Goal: Information Seeking & Learning: Learn about a topic

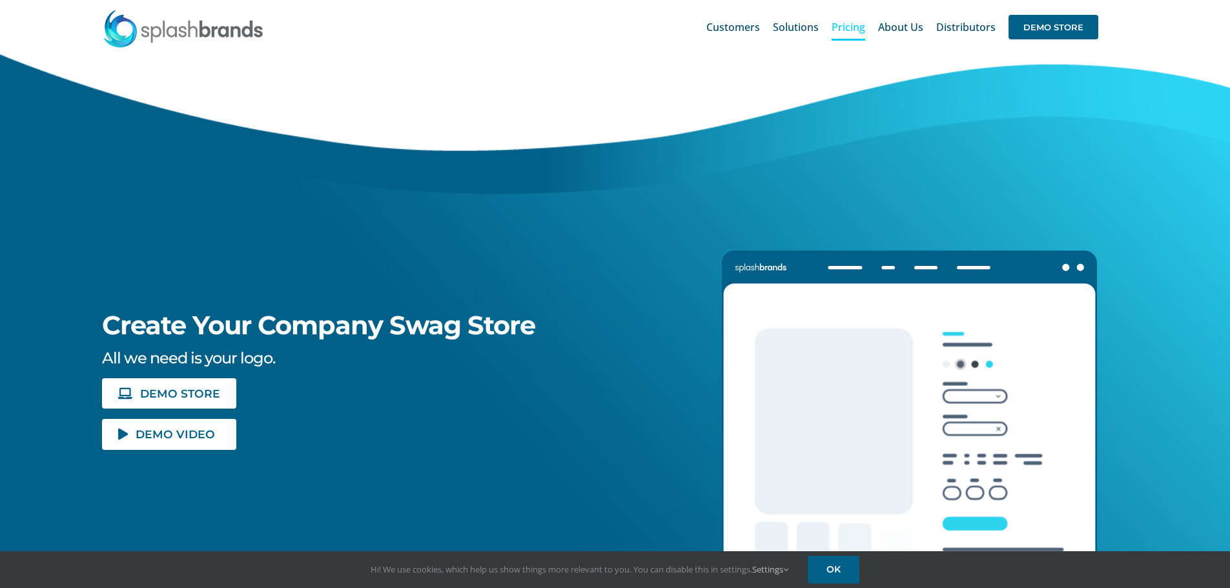
click at [851, 31] on span "Pricing" at bounding box center [849, 27] width 34 height 10
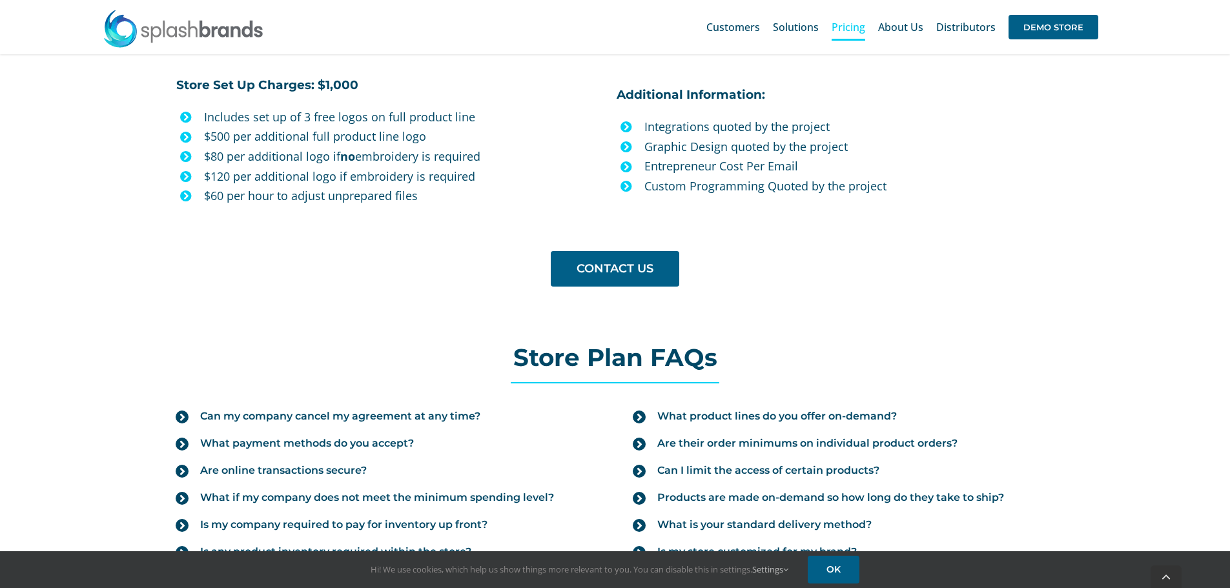
scroll to position [1227, 0]
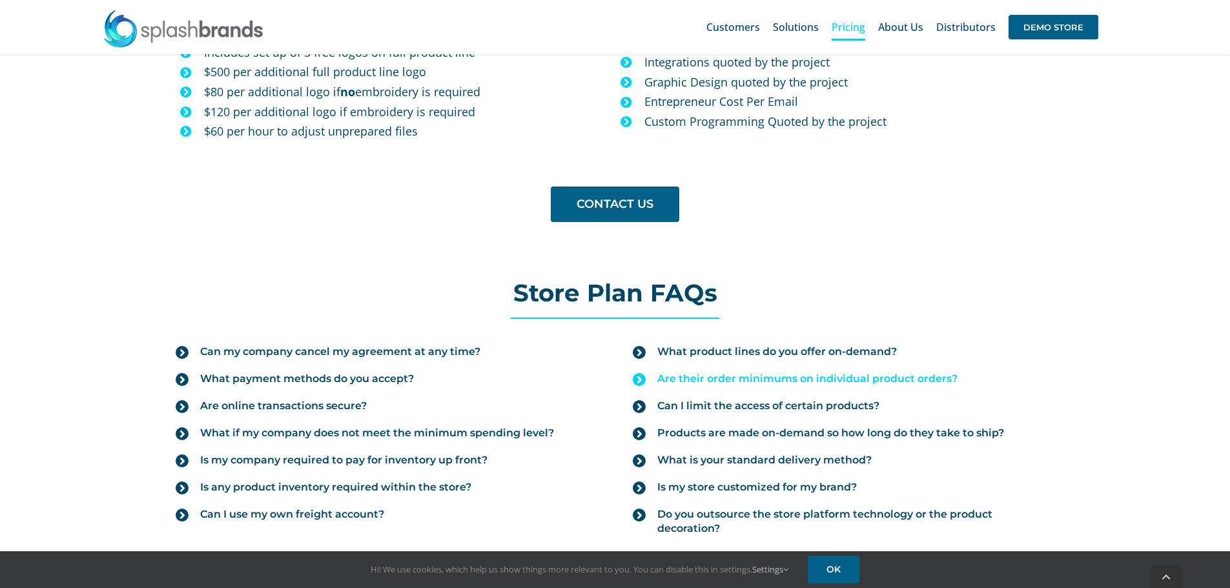
click at [635, 378] on icon at bounding box center [639, 379] width 13 height 13
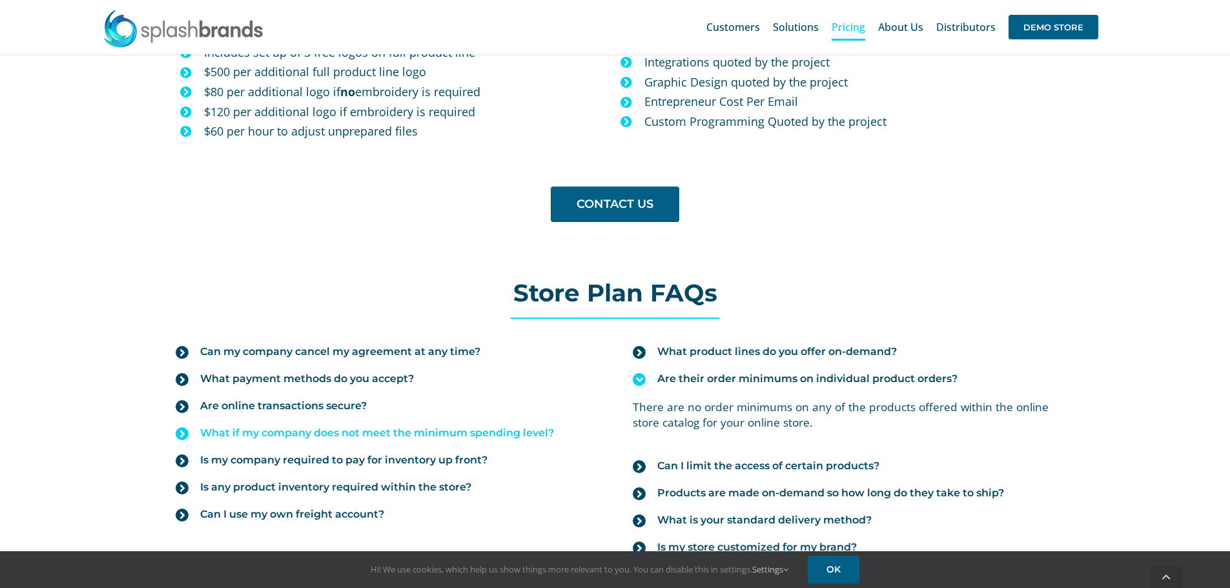
click at [179, 435] on icon at bounding box center [182, 433] width 13 height 13
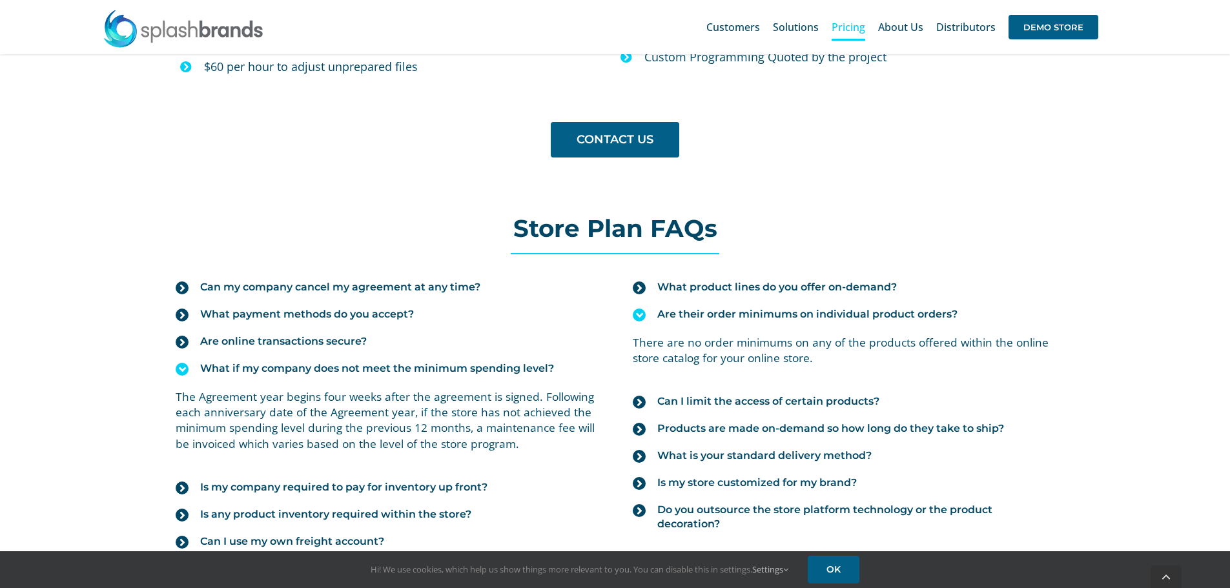
scroll to position [1356, 0]
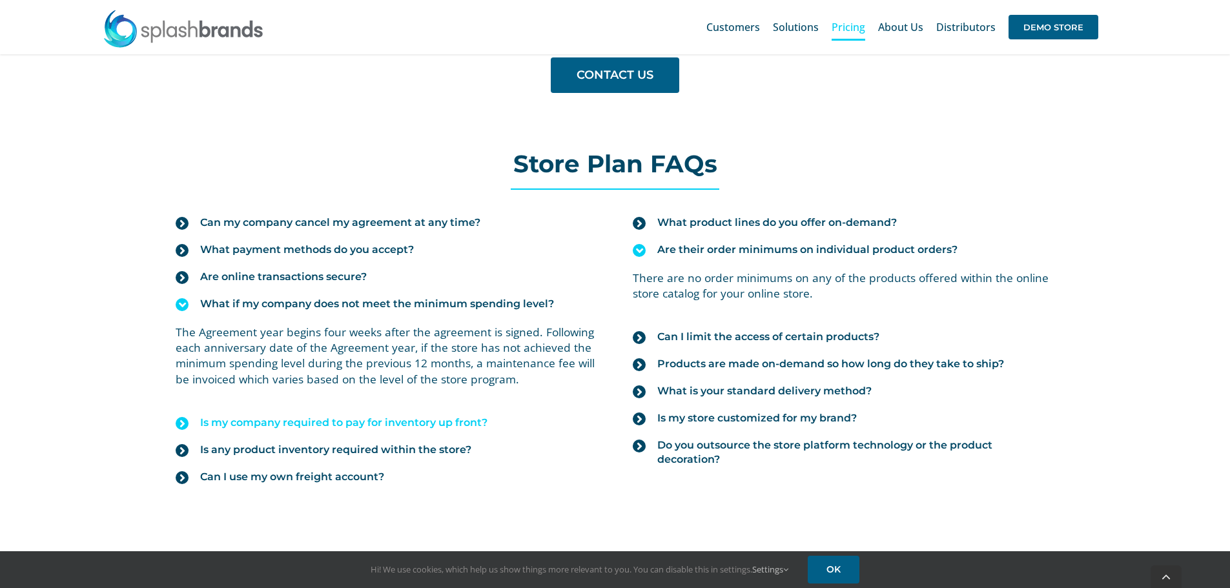
click at [179, 424] on icon at bounding box center [182, 423] width 13 height 13
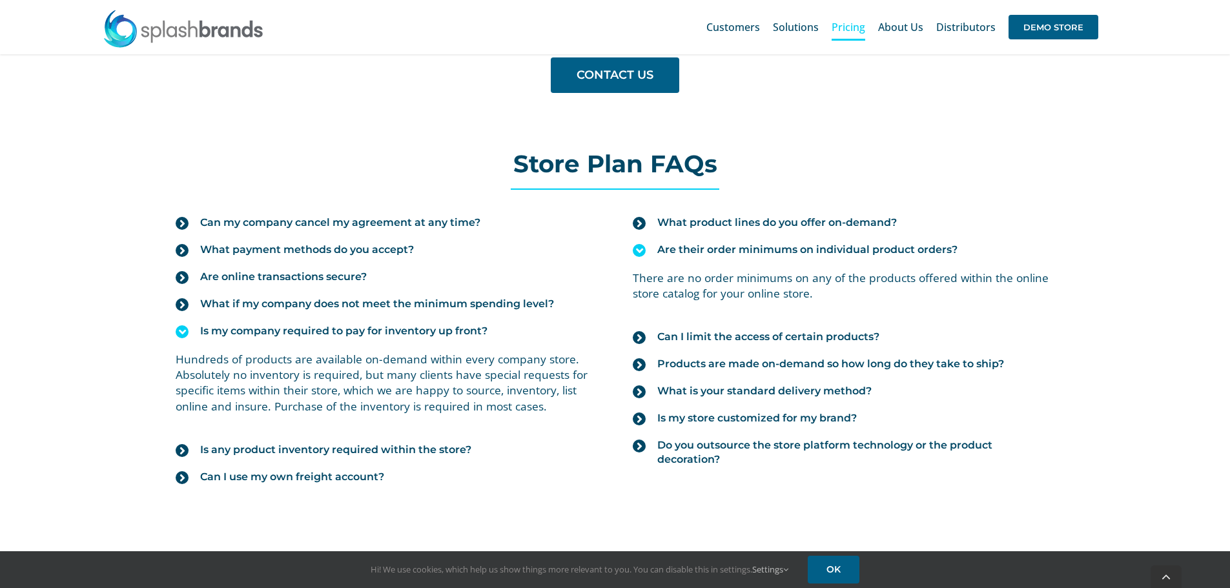
scroll to position [1421, 0]
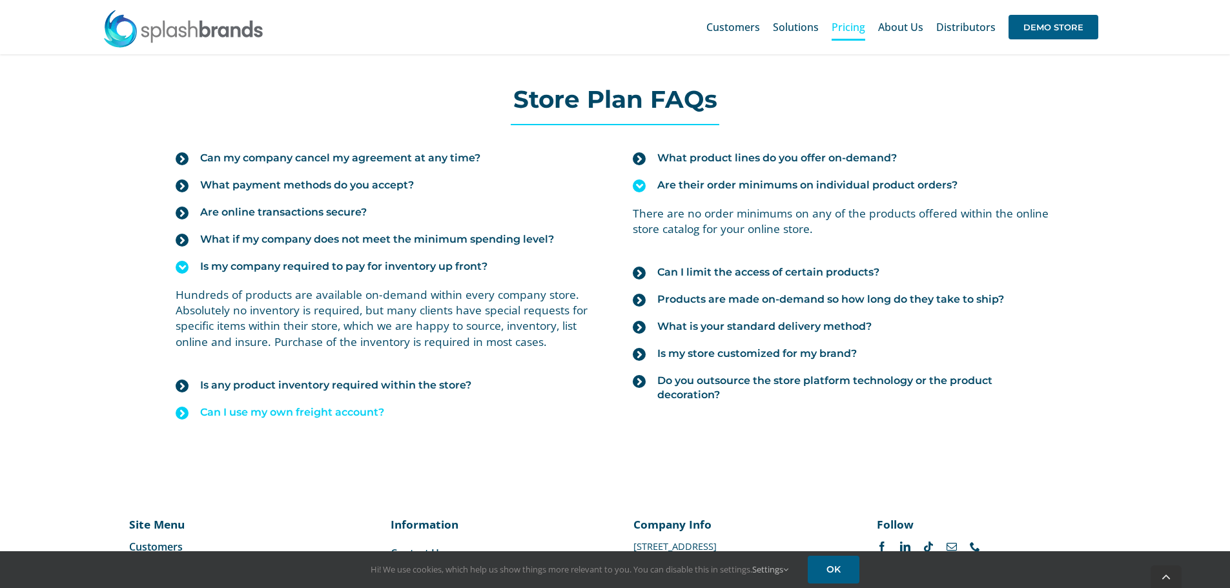
click at [184, 416] on icon at bounding box center [182, 413] width 13 height 13
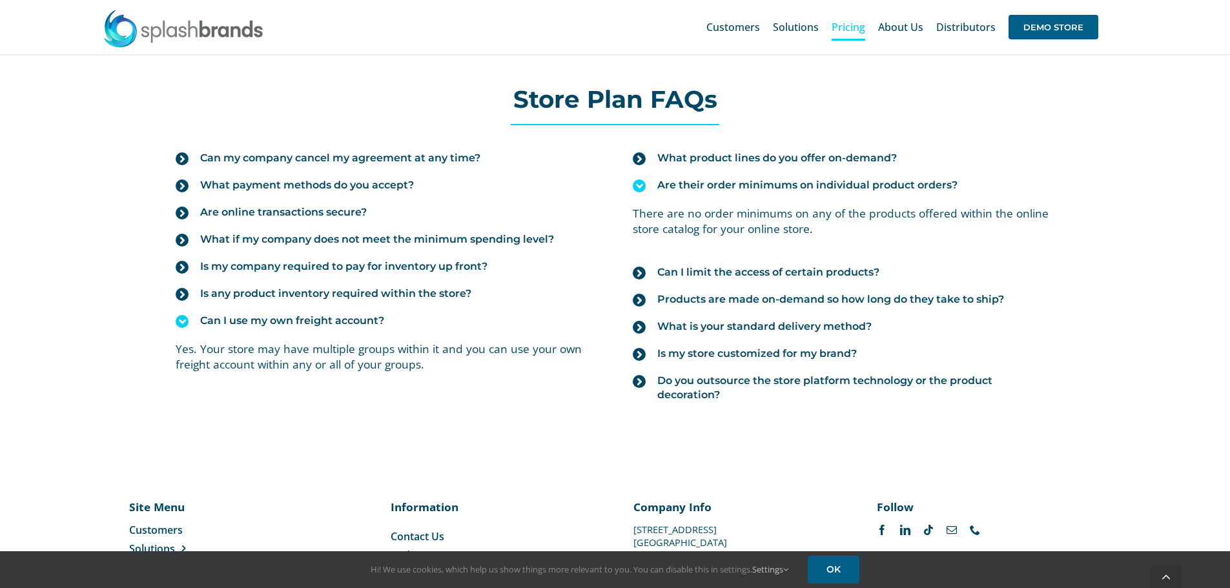
click at [182, 322] on icon at bounding box center [182, 321] width 13 height 13
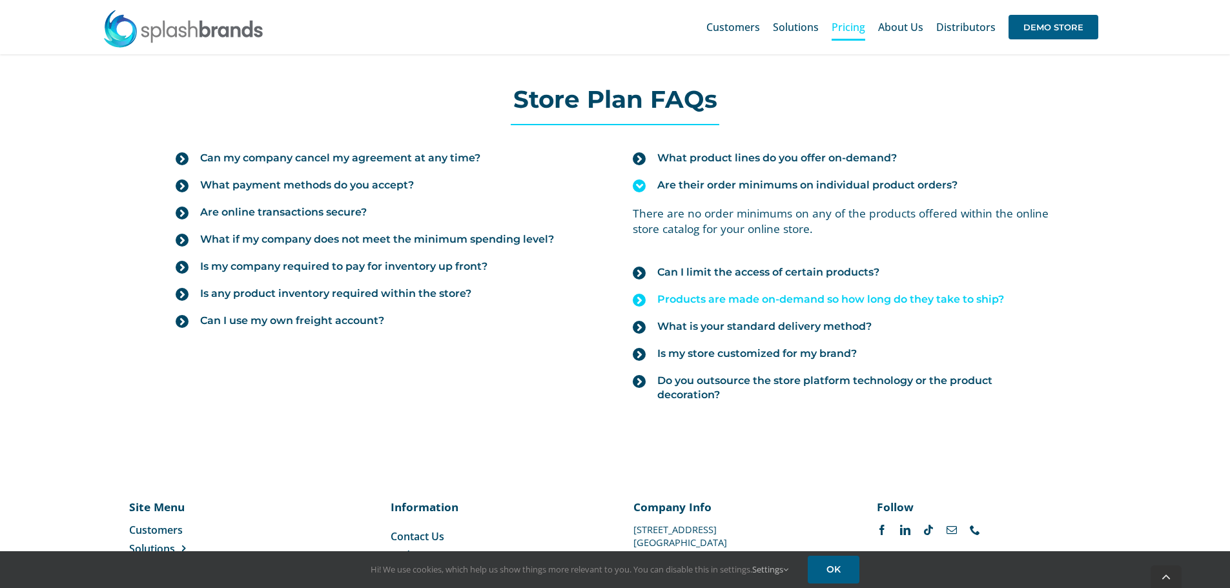
click at [639, 298] on icon at bounding box center [639, 300] width 13 height 13
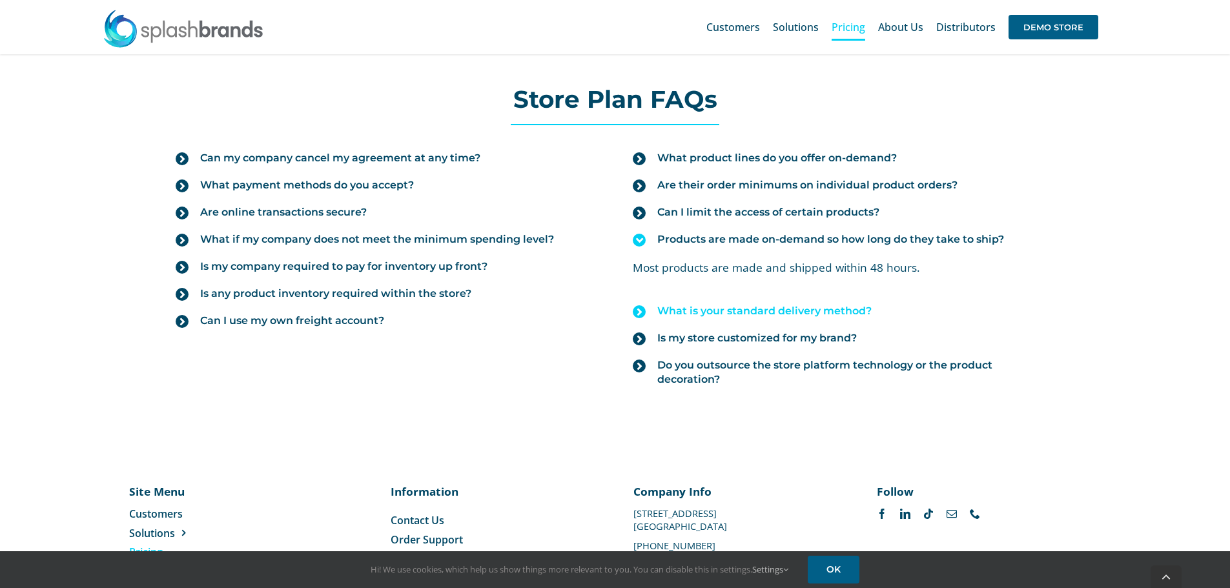
click at [639, 314] on icon at bounding box center [639, 311] width 13 height 13
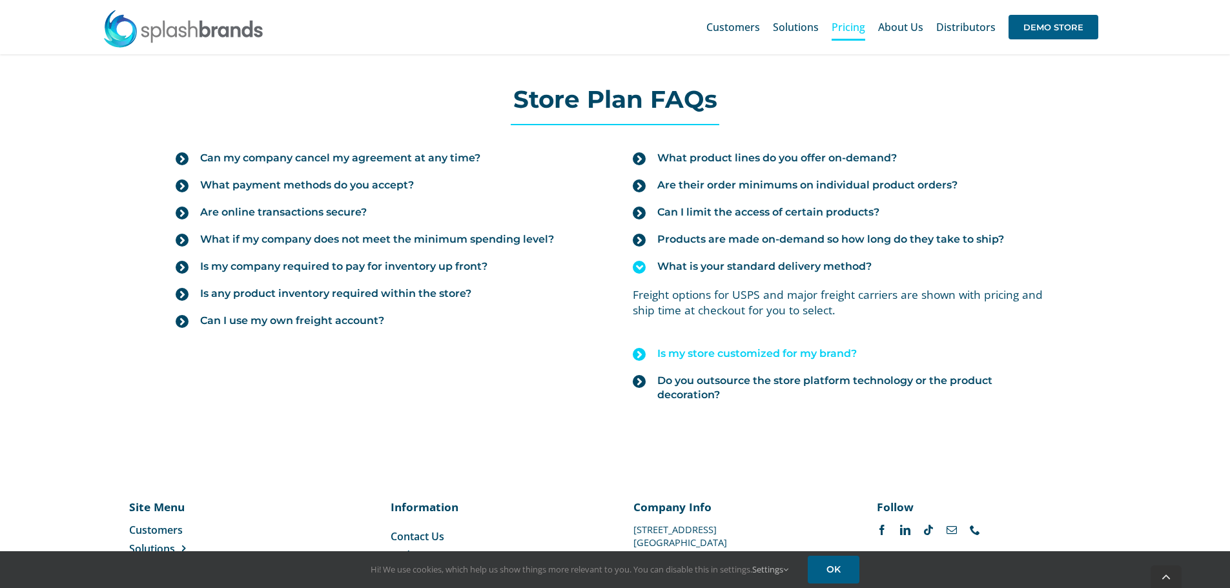
click at [637, 354] on icon at bounding box center [639, 354] width 13 height 13
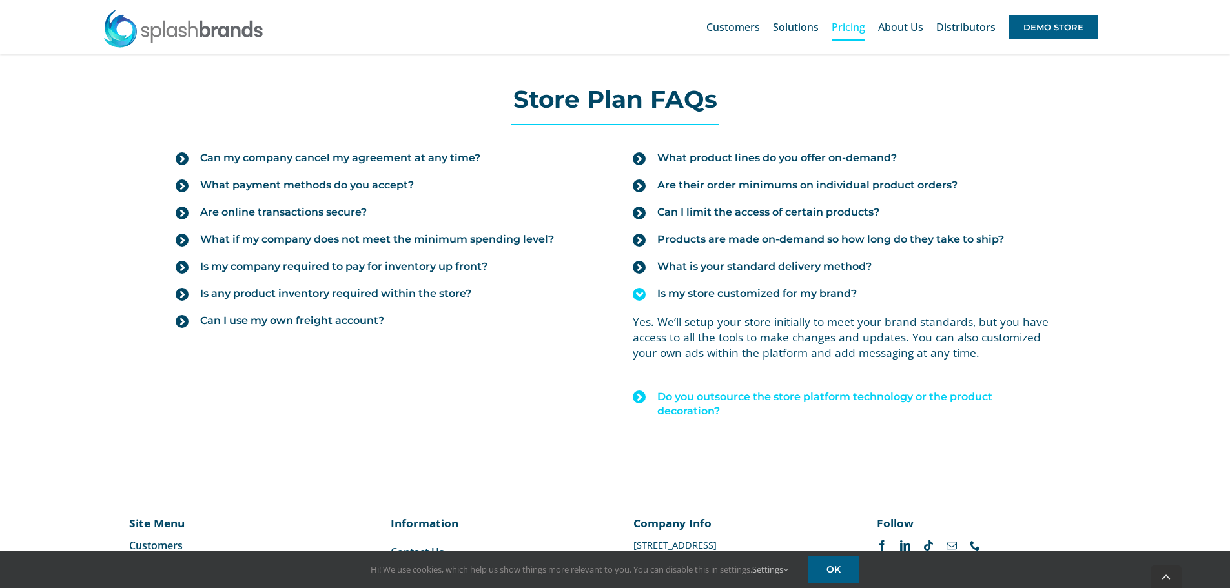
click at [641, 400] on icon at bounding box center [639, 397] width 13 height 13
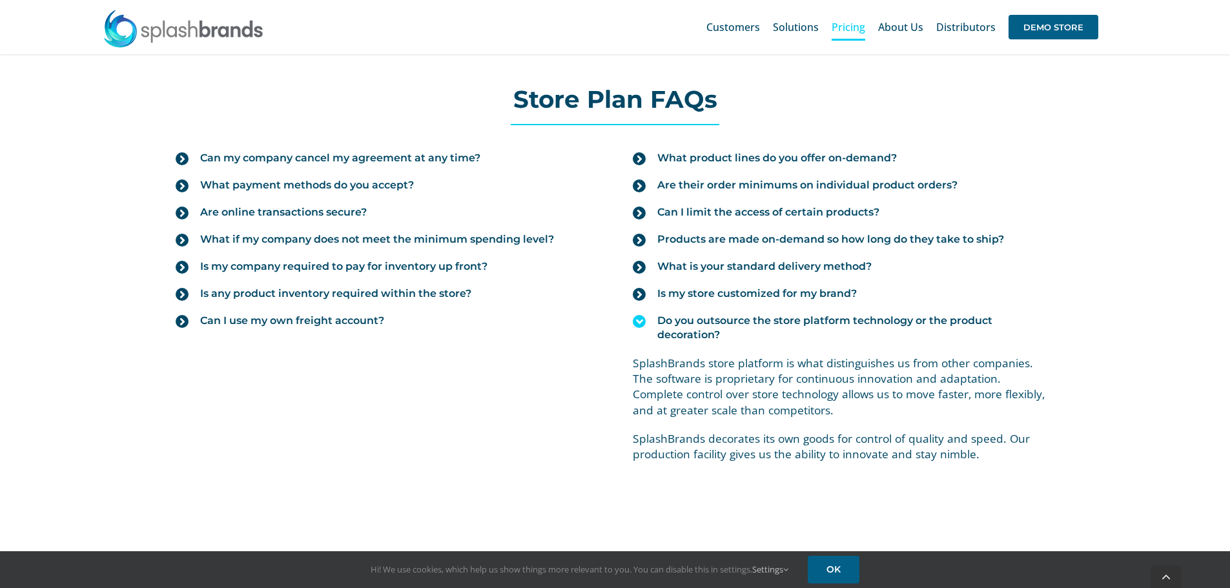
scroll to position [1356, 0]
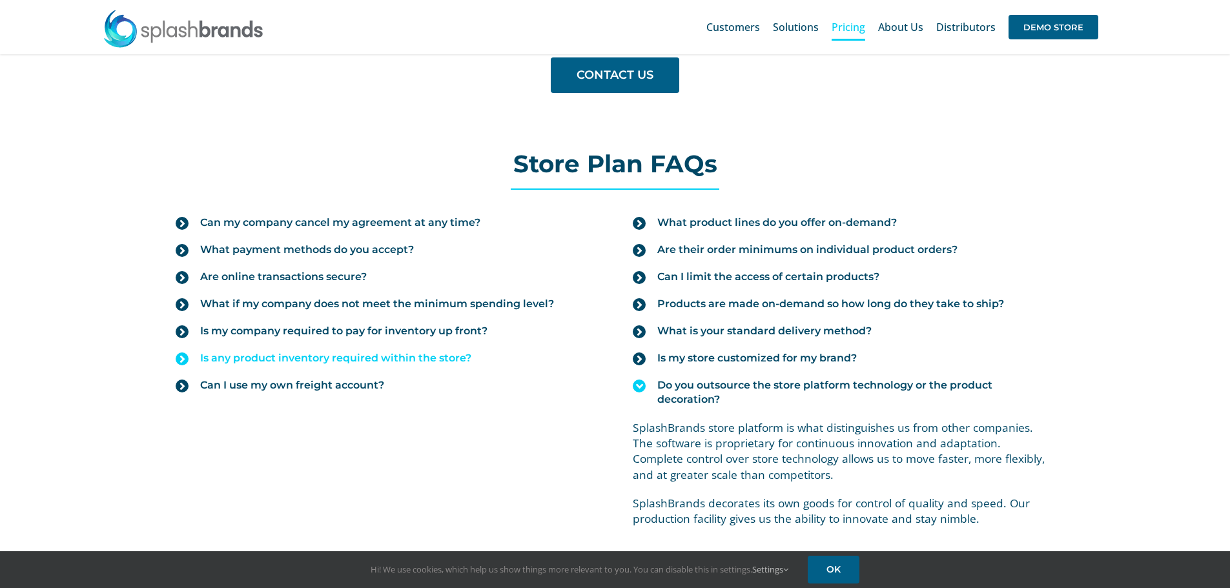
click at [181, 361] on icon at bounding box center [182, 359] width 13 height 13
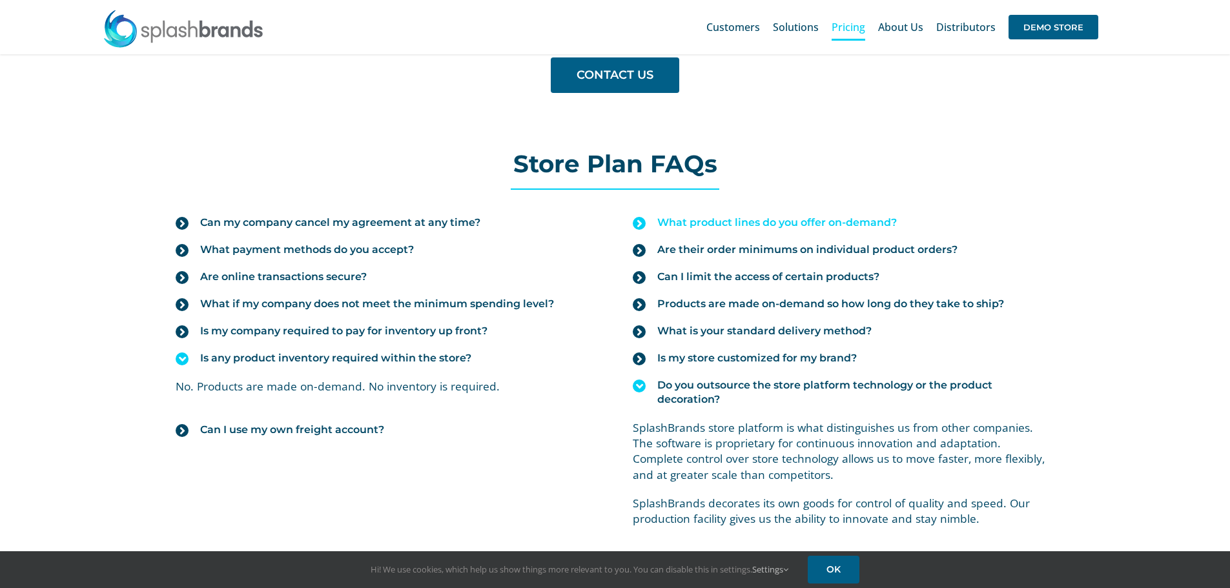
click at [643, 223] on icon at bounding box center [639, 223] width 13 height 13
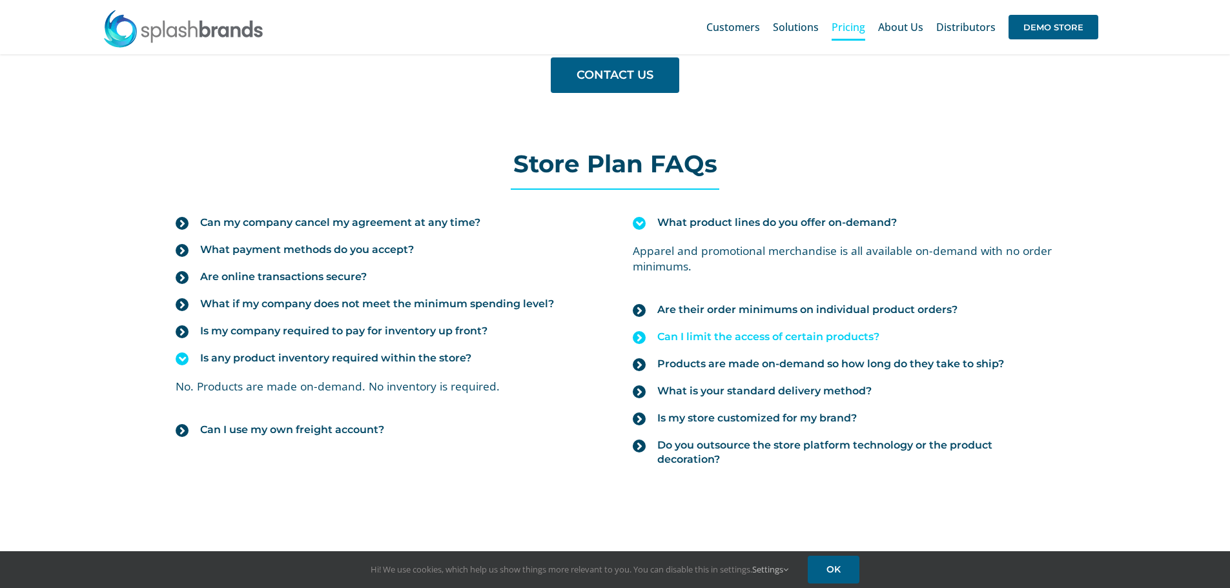
click at [641, 340] on icon at bounding box center [639, 337] width 13 height 13
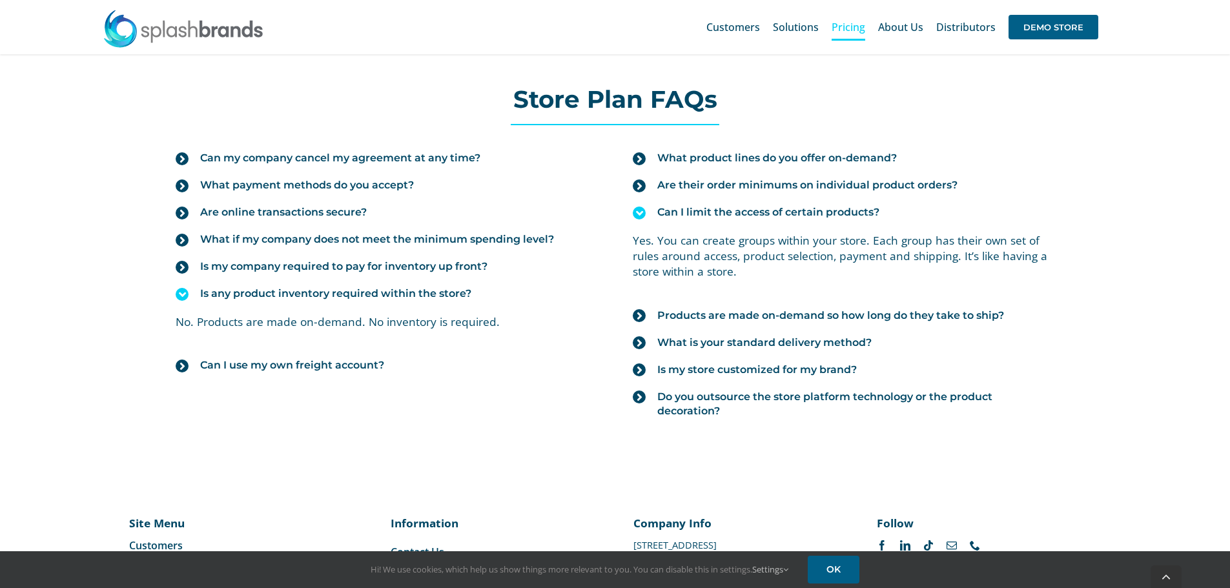
scroll to position [1485, 0]
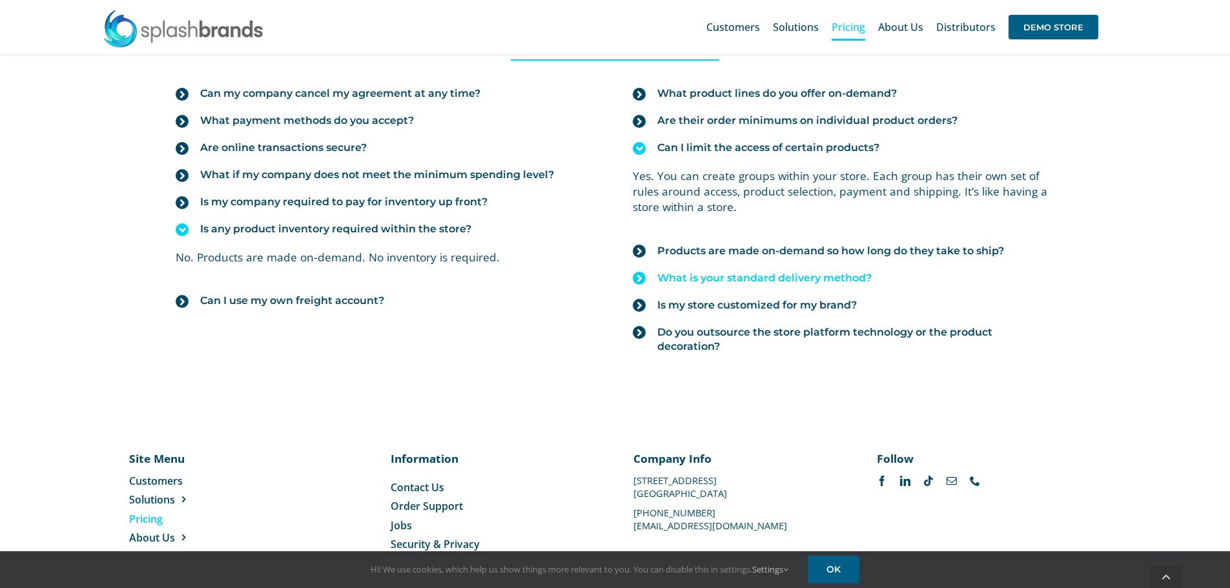
click at [642, 282] on icon at bounding box center [639, 278] width 13 height 13
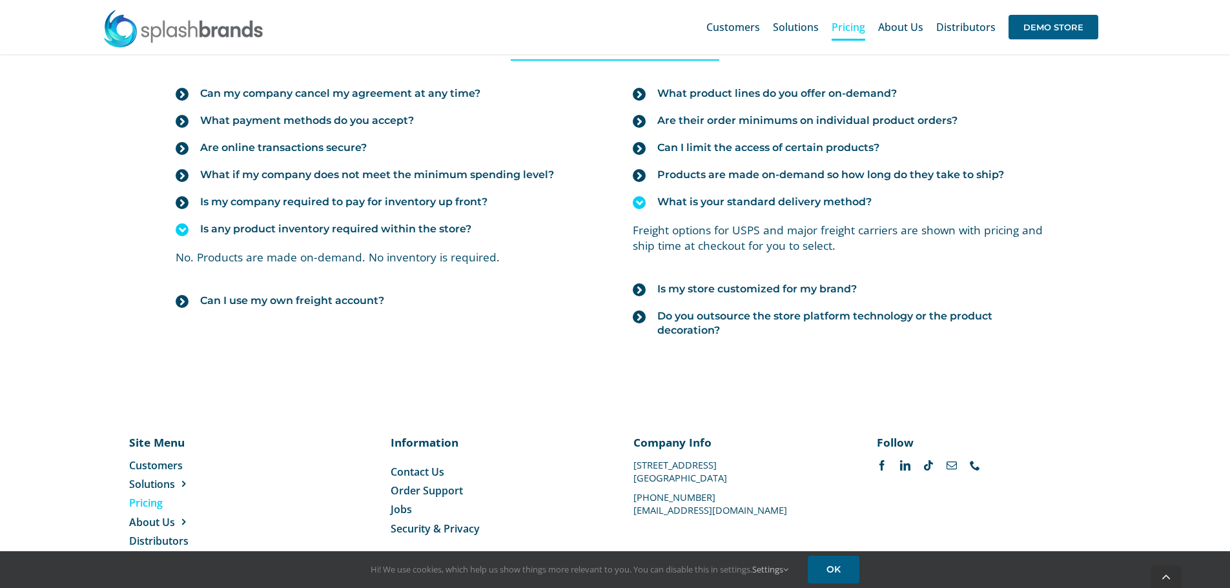
click at [1036, 398] on div "Site Menu Toggle Navigation Customers Solutions Stores New Hire Kits Manufactur…" at bounding box center [615, 498] width 1230 height 205
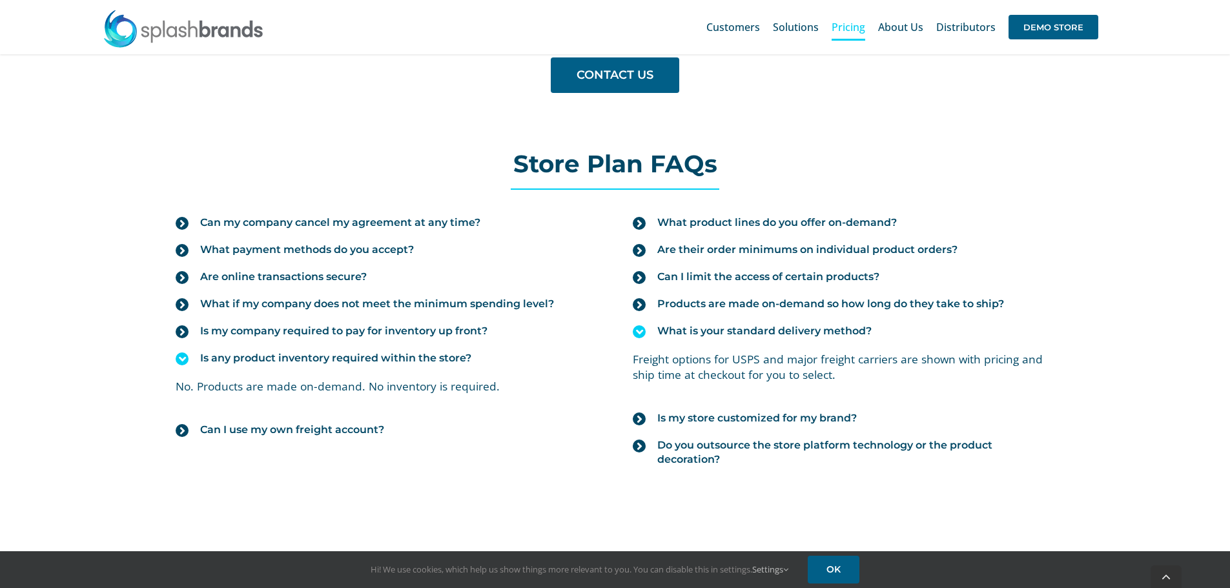
scroll to position [1421, 0]
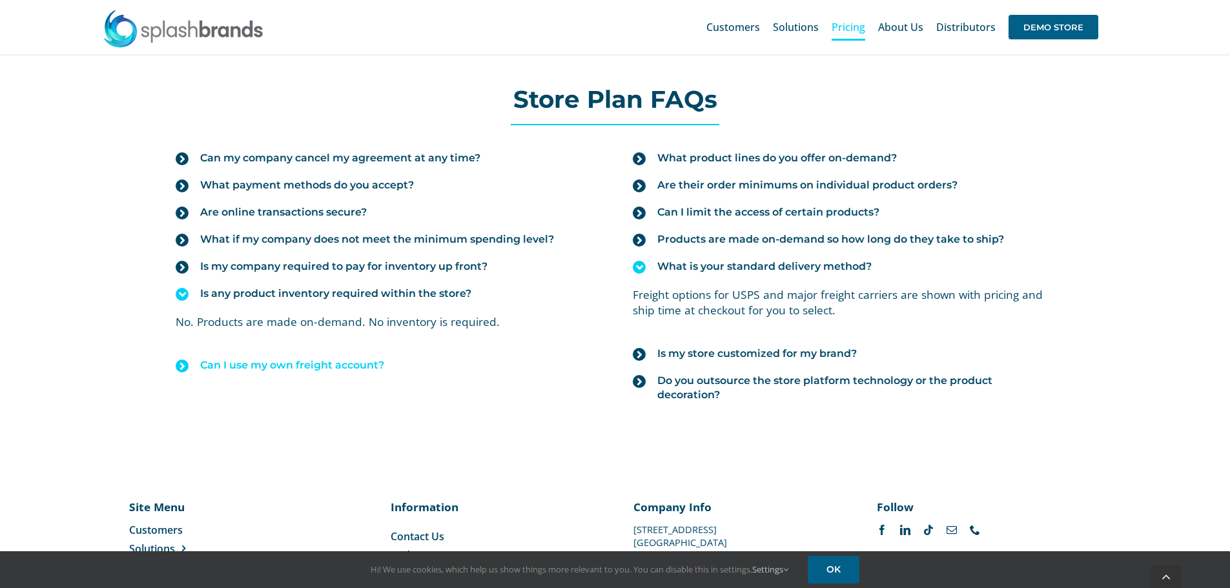
click at [180, 365] on icon at bounding box center [182, 366] width 13 height 13
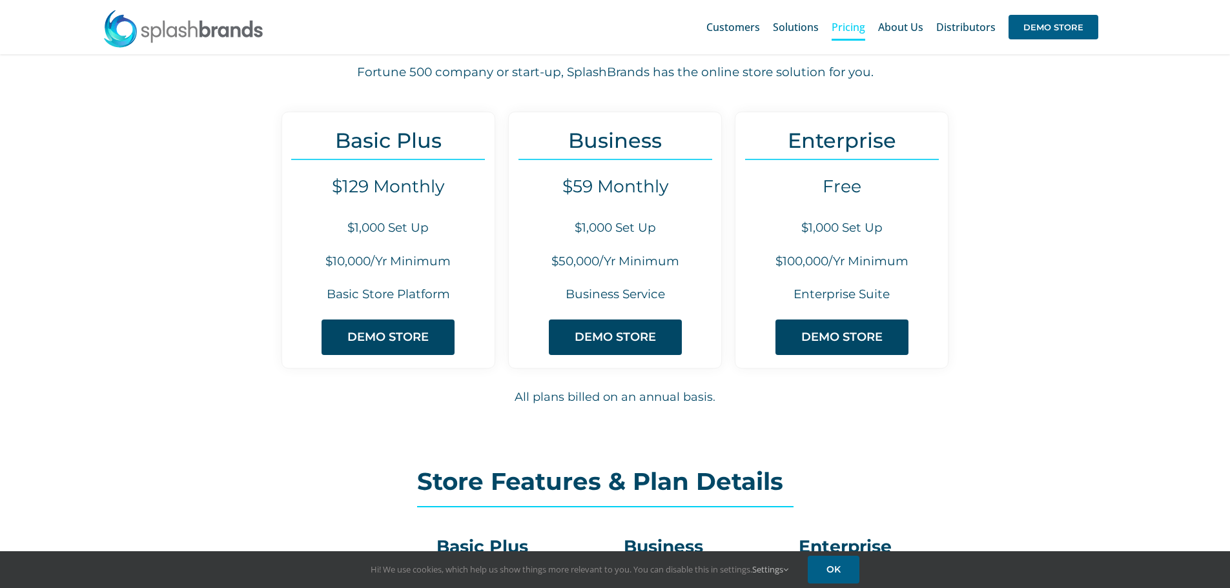
scroll to position [0, 0]
